Goal: Find specific page/section: Find specific page/section

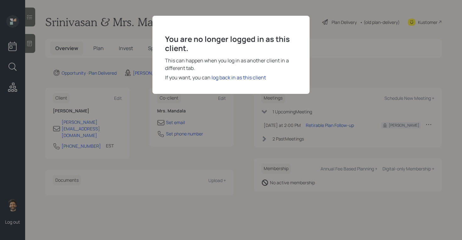
click at [217, 76] on div "log back in as this client" at bounding box center [239, 78] width 54 height 8
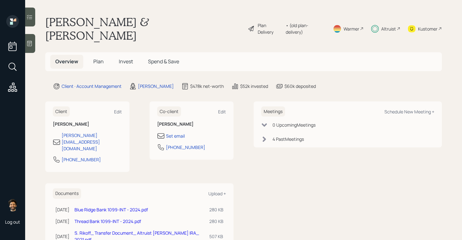
click at [95, 58] on span "Plan" at bounding box center [98, 61] width 10 height 7
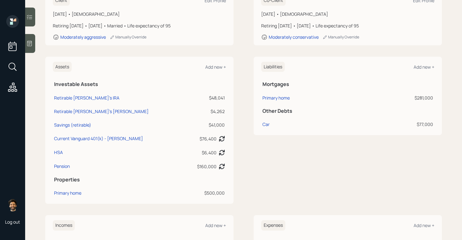
scroll to position [119, 0]
